Goal: Go to known website: Access a specific website the user already knows

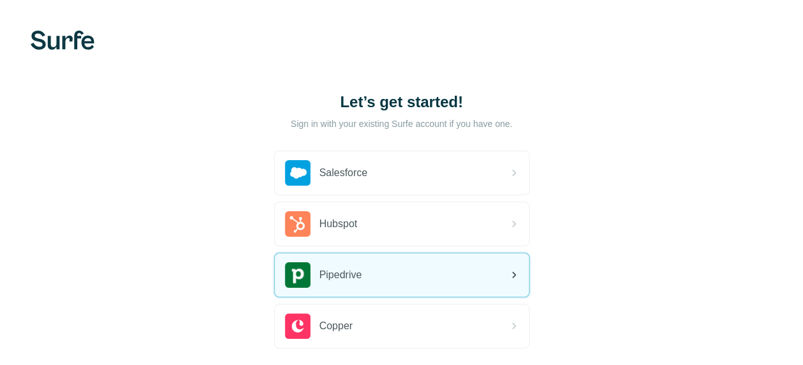
click at [428, 283] on div "Pipedrive" at bounding box center [402, 275] width 254 height 43
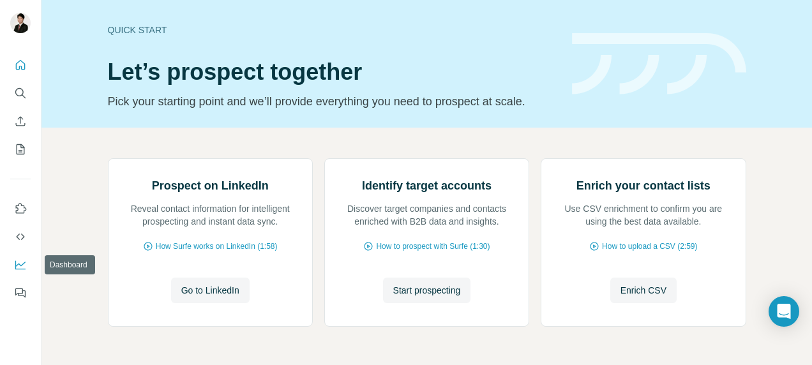
click at [24, 261] on icon "Dashboard" at bounding box center [20, 265] width 13 height 13
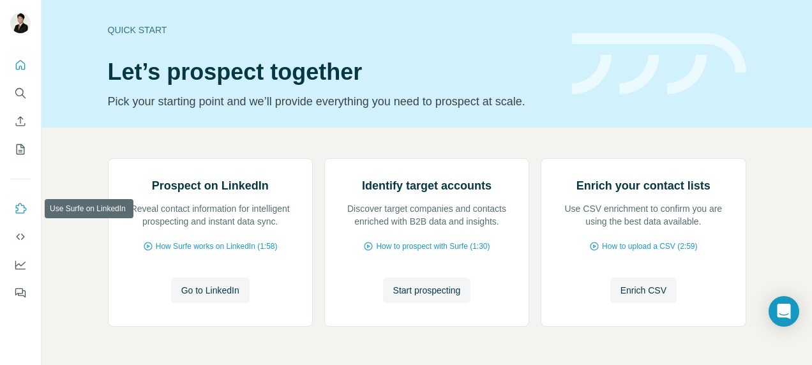
click at [20, 199] on button "Use Surfe on LinkedIn" at bounding box center [20, 208] width 20 height 23
